Goal: Check status: Check status

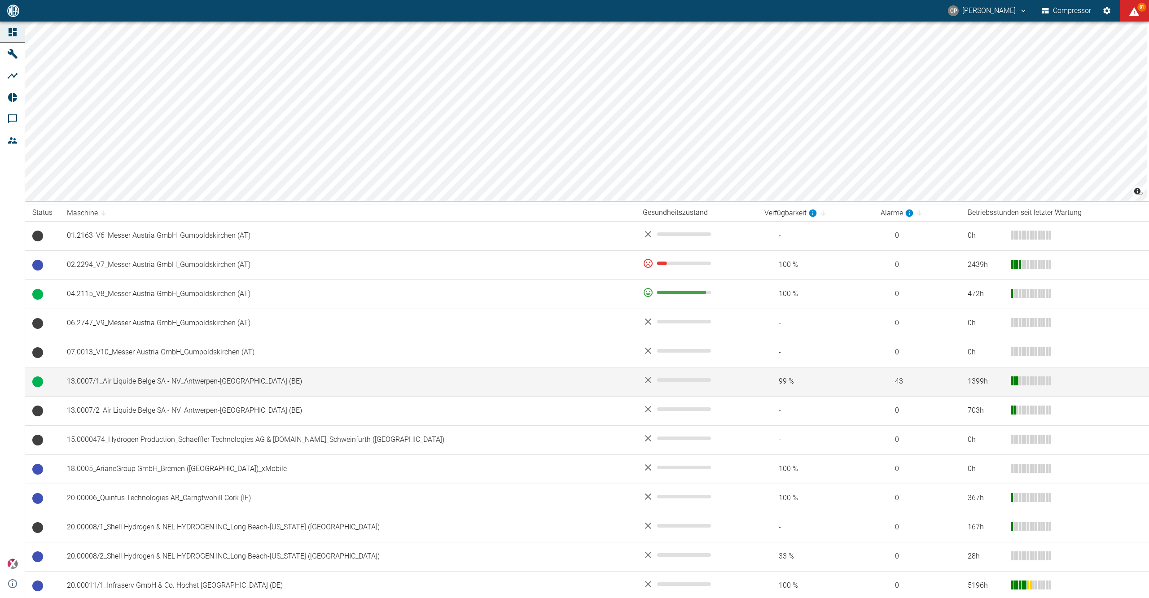
click at [158, 370] on td "13.0007/1_Air Liquide Belge SA - NV_Antwerpen-[GEOGRAPHIC_DATA] (BE)" at bounding box center [348, 381] width 576 height 29
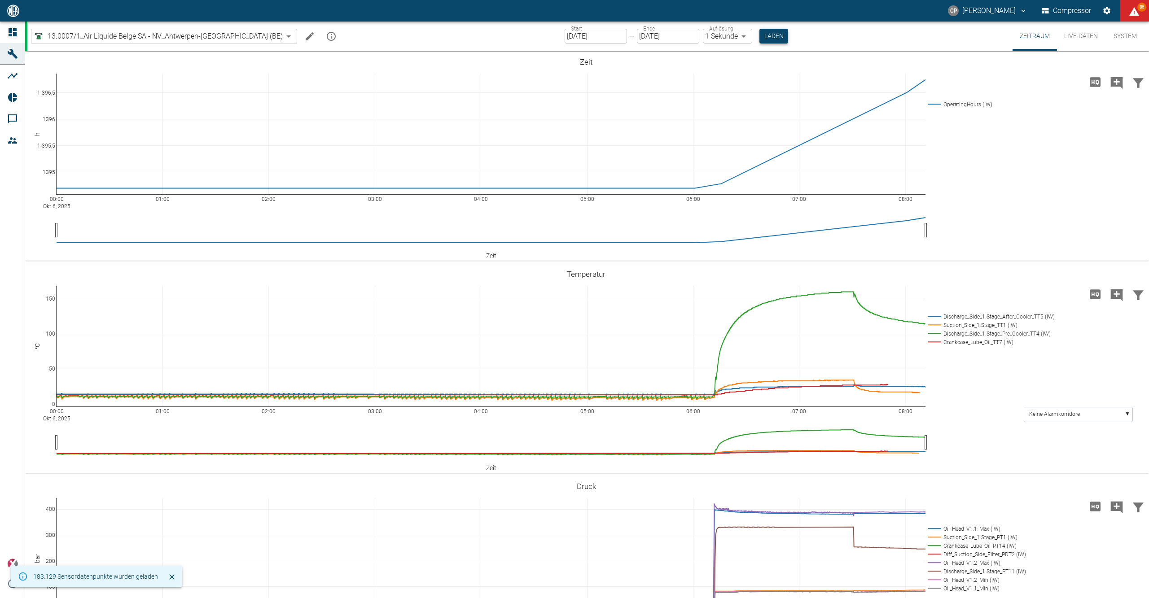
click at [760, 37] on button "Laden" at bounding box center [774, 36] width 29 height 15
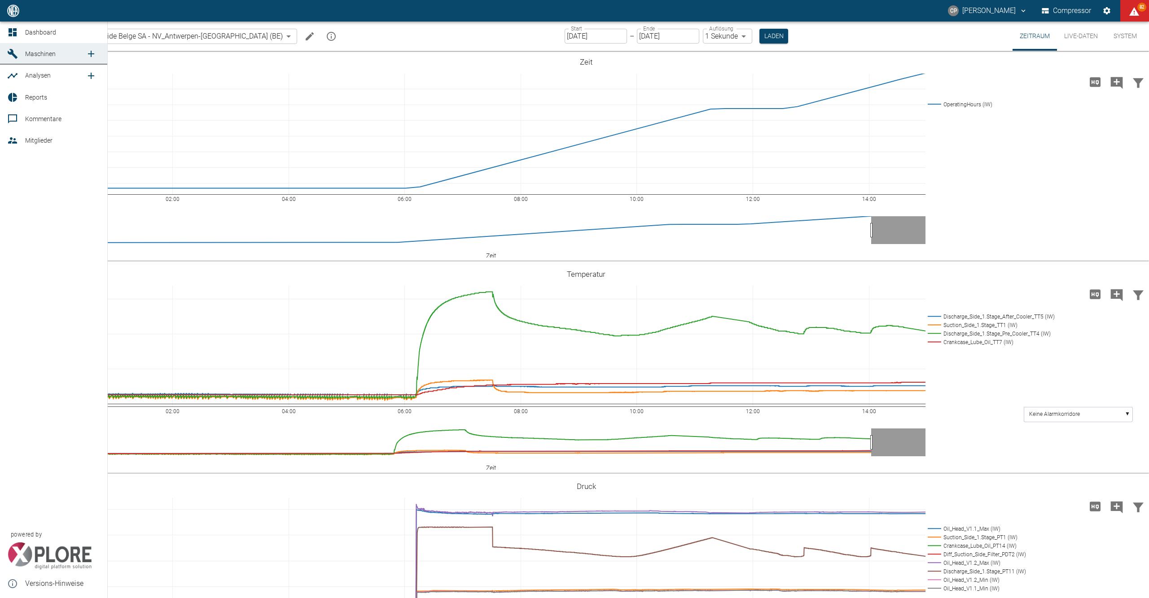
click at [15, 31] on icon at bounding box center [12, 32] width 11 height 11
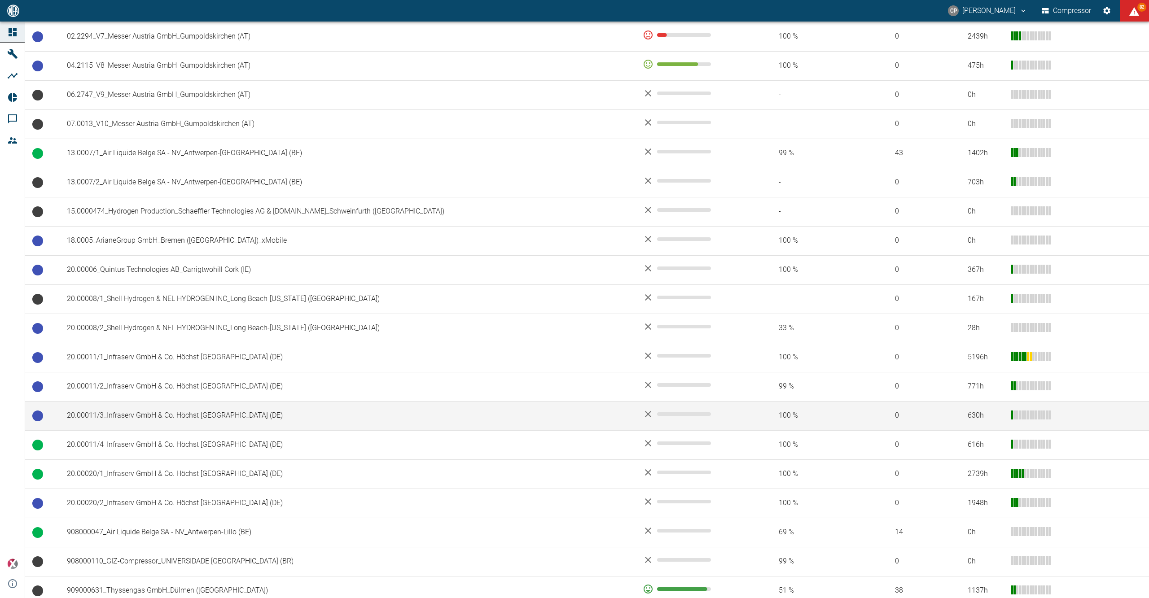
scroll to position [299, 0]
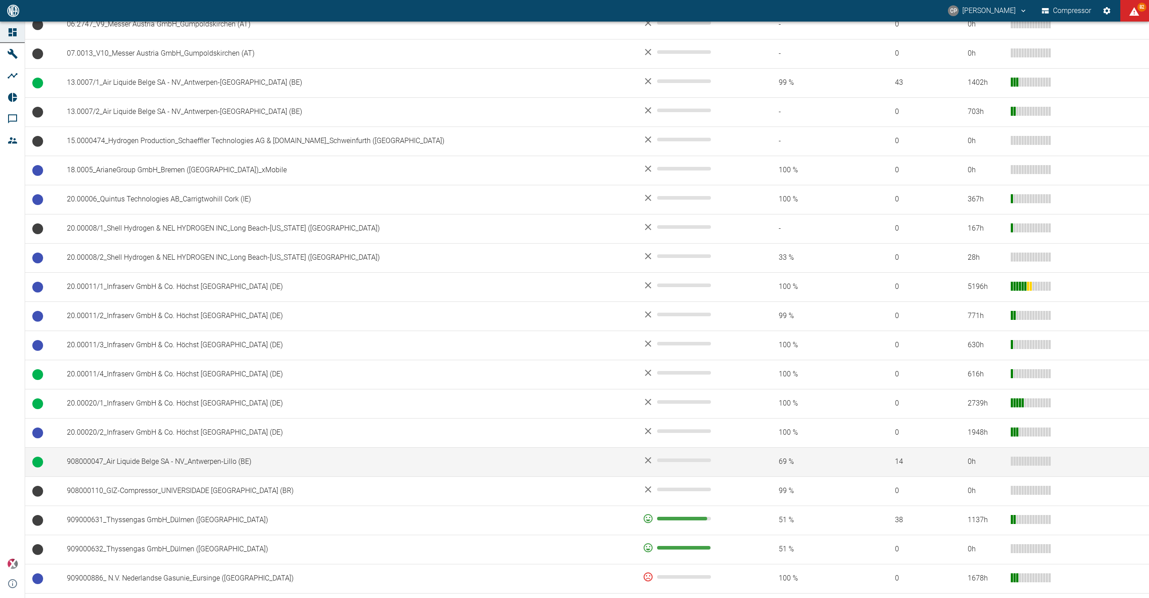
click at [201, 460] on td "908000047_Air Liquide Belge SA - NV_Antwerpen-Lillo (BE)" at bounding box center [348, 462] width 576 height 29
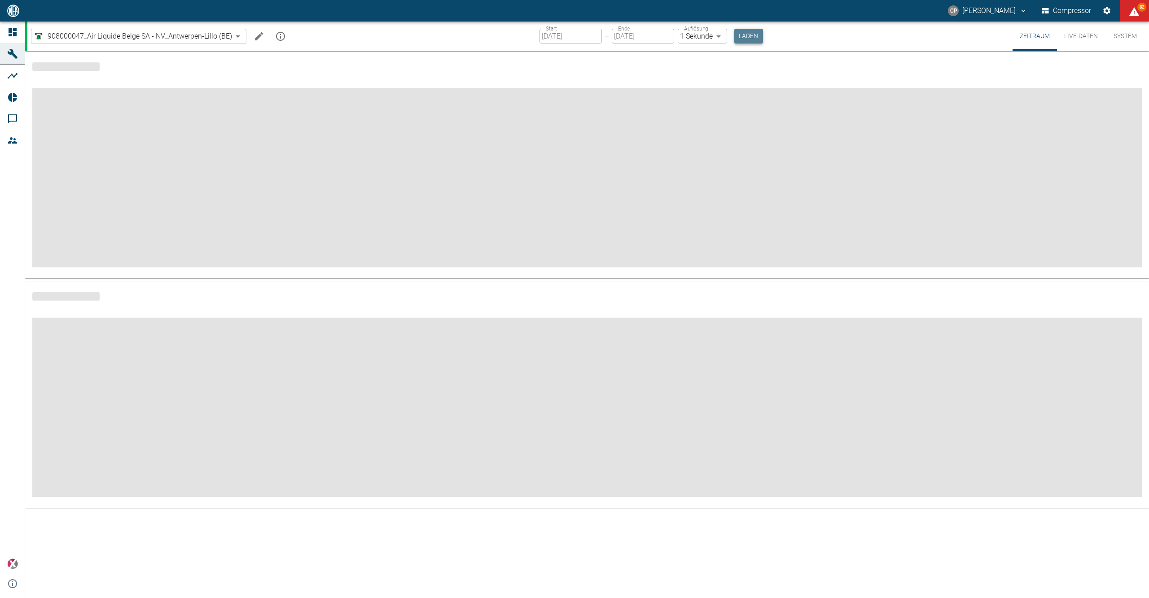
click at [753, 35] on button "Laden" at bounding box center [748, 36] width 29 height 15
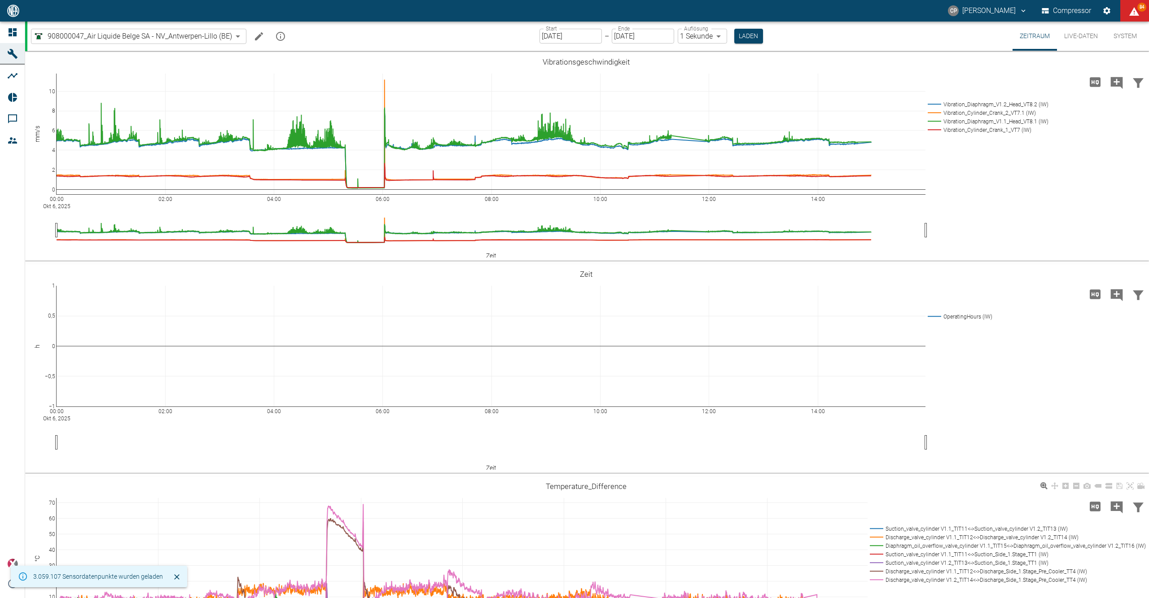
scroll to position [239, 0]
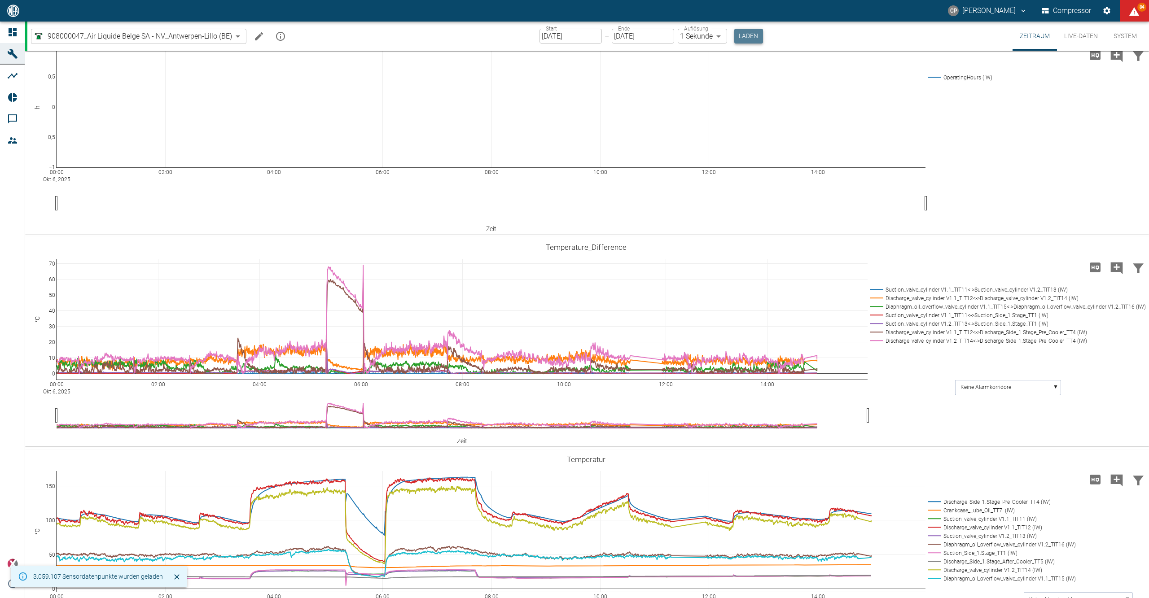
click at [749, 42] on button "Laden" at bounding box center [748, 36] width 29 height 15
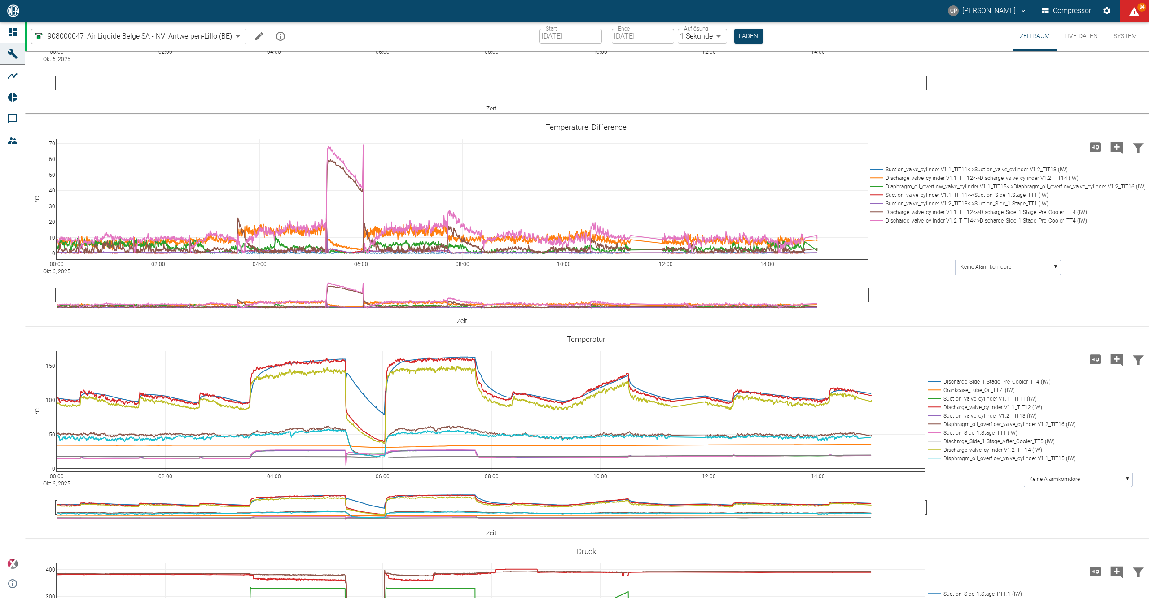
scroll to position [359, 0]
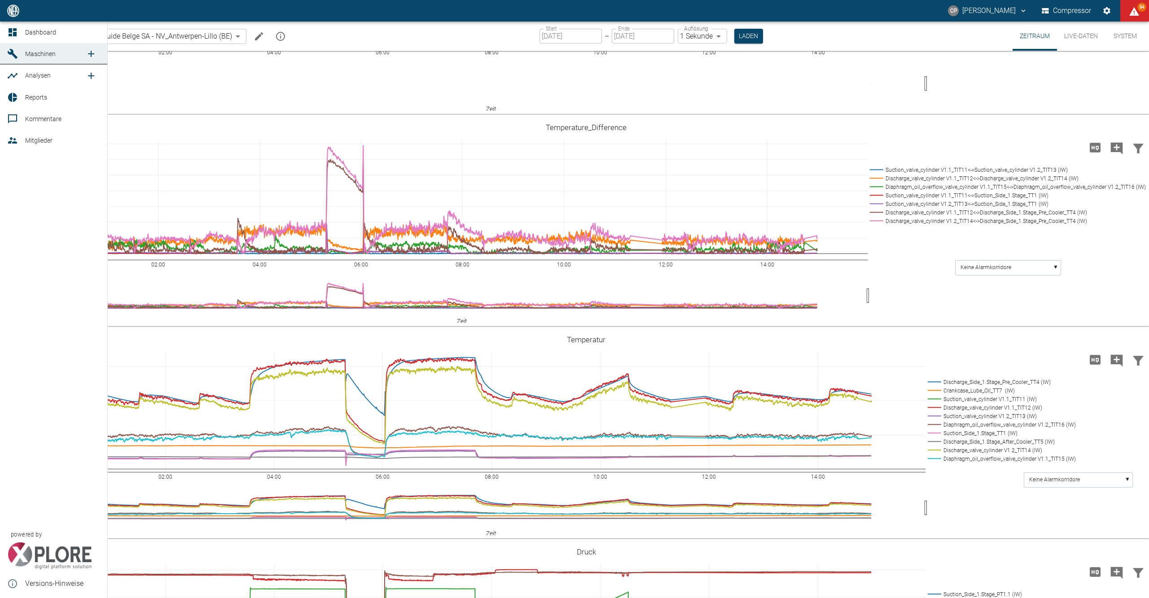
click at [18, 38] on div at bounding box center [13, 32] width 13 height 11
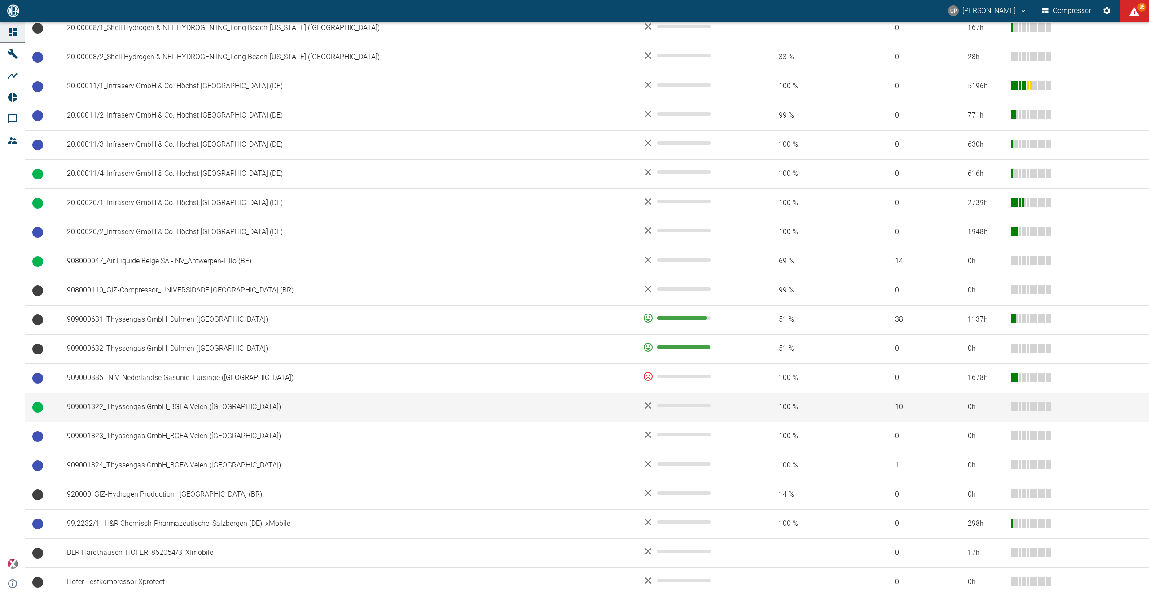
scroll to position [479, 0]
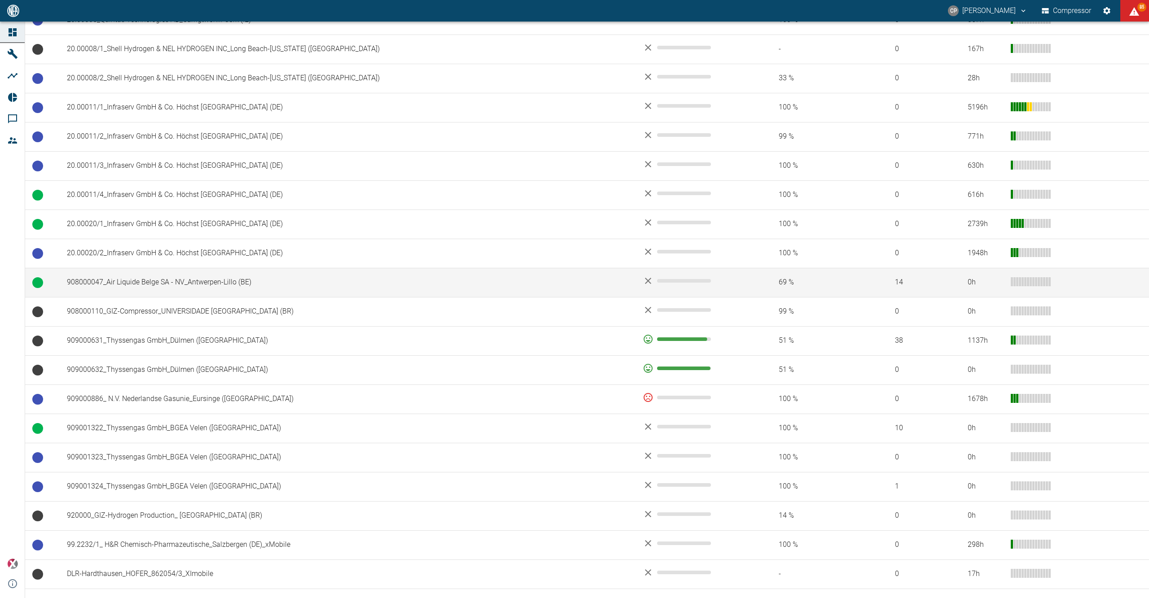
click at [163, 286] on td "908000047_Air Liquide Belge SA - NV_Antwerpen-Lillo (BE)" at bounding box center [348, 282] width 576 height 29
